Goal: Task Accomplishment & Management: Use online tool/utility

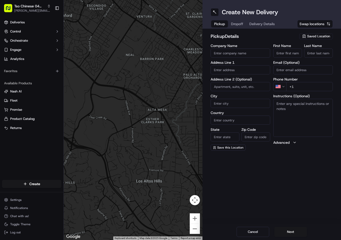
click at [273, 175] on div "Create New Delivery Pickup Dropoff Delivery Details Swap locations pickup Detai…" at bounding box center [271, 120] width 139 height 240
click at [322, 24] on span "Swap locations" at bounding box center [311, 23] width 25 height 5
click at [315, 36] on span "Saved Location" at bounding box center [318, 36] width 23 height 5
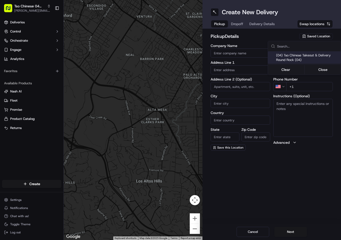
click at [315, 36] on html "Tso Chinese 04 Round Rock [PERSON_NAME][EMAIL_ADDRESS][DOMAIN_NAME] Toggle Side…" at bounding box center [170, 120] width 341 height 240
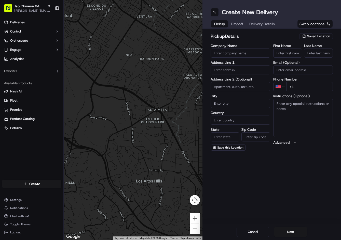
drag, startPoint x: 270, startPoint y: 181, endPoint x: 265, endPoint y: 177, distance: 7.2
click at [270, 181] on div "Create New Delivery Pickup Dropoff Delivery Details Swap locations pickup Detai…" at bounding box center [271, 120] width 139 height 240
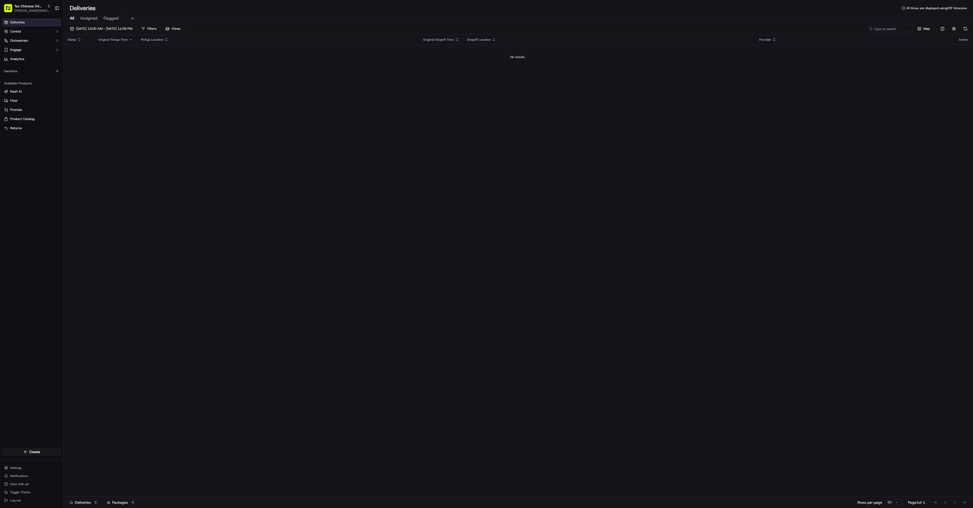
click at [340, 69] on td "No results." at bounding box center [518, 57] width 908 height 24
